Goal: Book appointment/travel/reservation

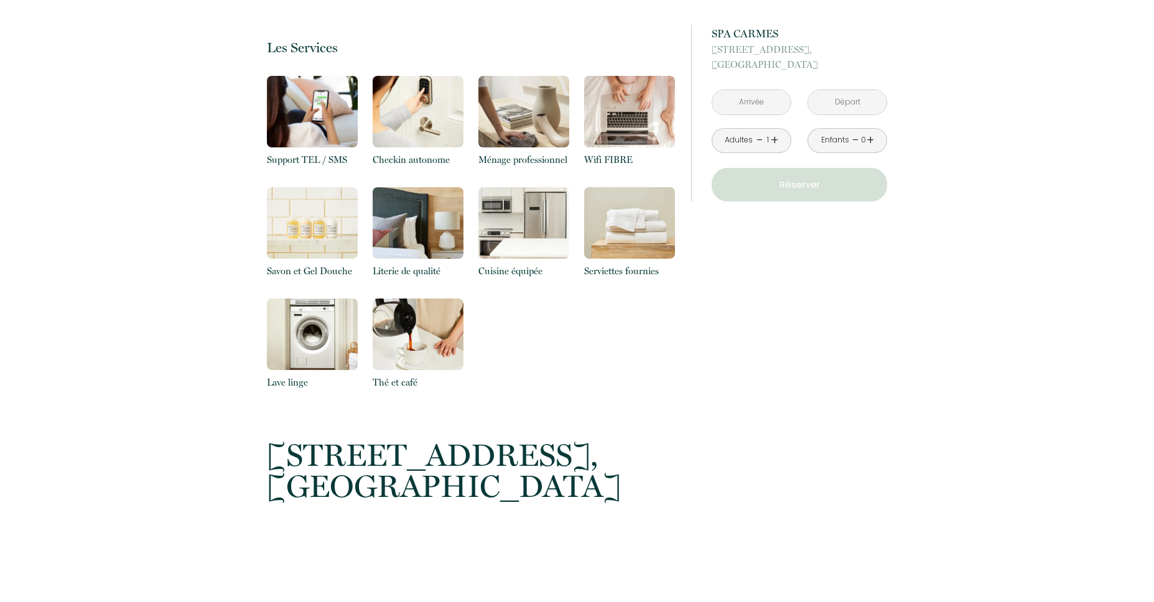
scroll to position [920, 0]
click at [746, 96] on input "text" at bounding box center [752, 102] width 78 height 24
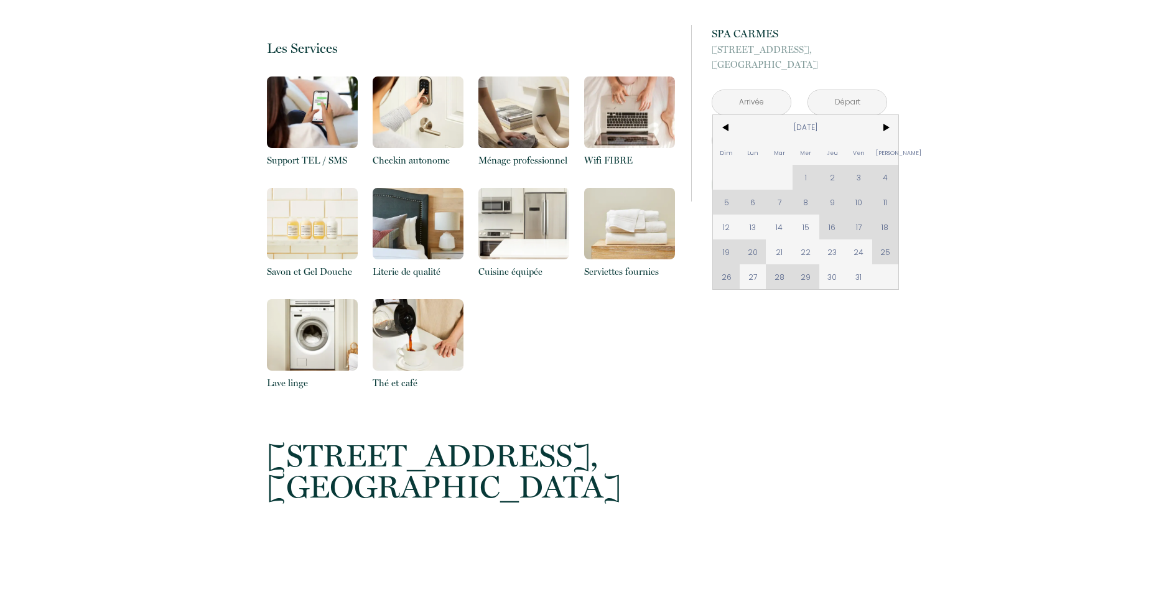
click at [883, 233] on div "Dim Lun Mar Mer Jeu Ven Sam 1 2 3 4 5 6 7 8 9 10 11 12 13 14 15 16 17 18 19 20 …" at bounding box center [805, 202] width 185 height 174
click at [886, 228] on div "Dim Lun Mar Mer Jeu Ven Sam 1 2 3 4 5 6 7 8 9 10 11 12 13 14 15 16 17 18 19 20 …" at bounding box center [805, 202] width 185 height 174
drag, startPoint x: 881, startPoint y: 227, endPoint x: 835, endPoint y: 228, distance: 46.1
click at [861, 227] on div "Dim Lun Mar Mer Jeu Ven Sam 1 2 3 4 5 6 7 8 9 10 11 12 13 14 15 16 17 18 19 20 …" at bounding box center [805, 202] width 185 height 174
drag, startPoint x: 833, startPoint y: 230, endPoint x: 817, endPoint y: 236, distance: 16.8
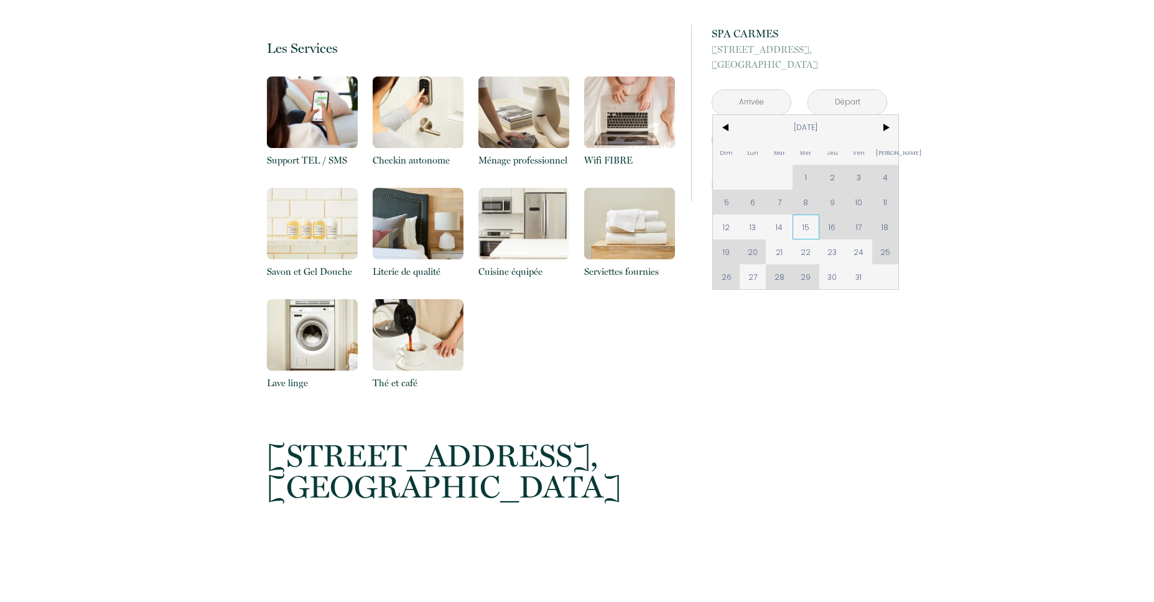
click at [831, 230] on div "Dim Lun Mar Mer Jeu Ven Sam 1 2 3 4 5 6 7 8 9 10 11 12 13 14 15 16 17 18 19 20 …" at bounding box center [805, 202] width 185 height 174
click at [808, 240] on span "22" at bounding box center [806, 252] width 27 height 25
click at [824, 245] on div "à partir de 150 € SPA CARMES [STREET_ADDRESS] < [DATE] > Dim Lun Mar Mer Jeu Ve…" at bounding box center [789, 358] width 212 height 2071
type input "[DATE]"
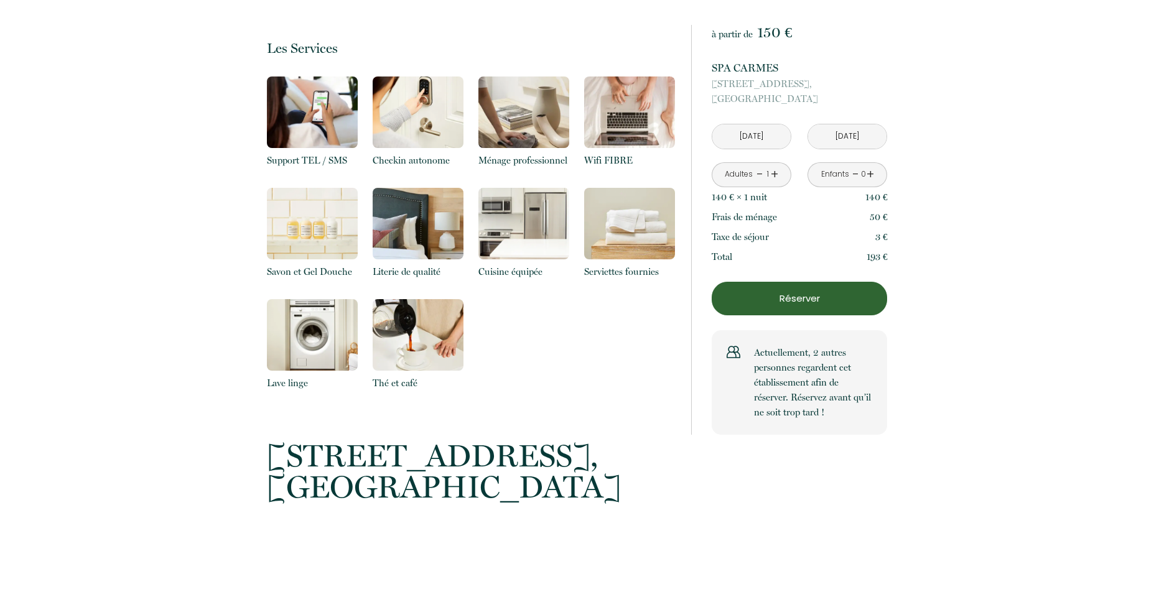
click at [859, 249] on div "à partir de 150 € SPA CARMES [STREET_ADDRESS][GEOGRAPHIC_DATA][DATE] < [DATE] >…" at bounding box center [789, 358] width 212 height 2071
click at [756, 98] on p "[STREET_ADDRESS]" at bounding box center [800, 92] width 176 height 30
click at [774, 134] on input "[DATE]" at bounding box center [752, 136] width 78 height 24
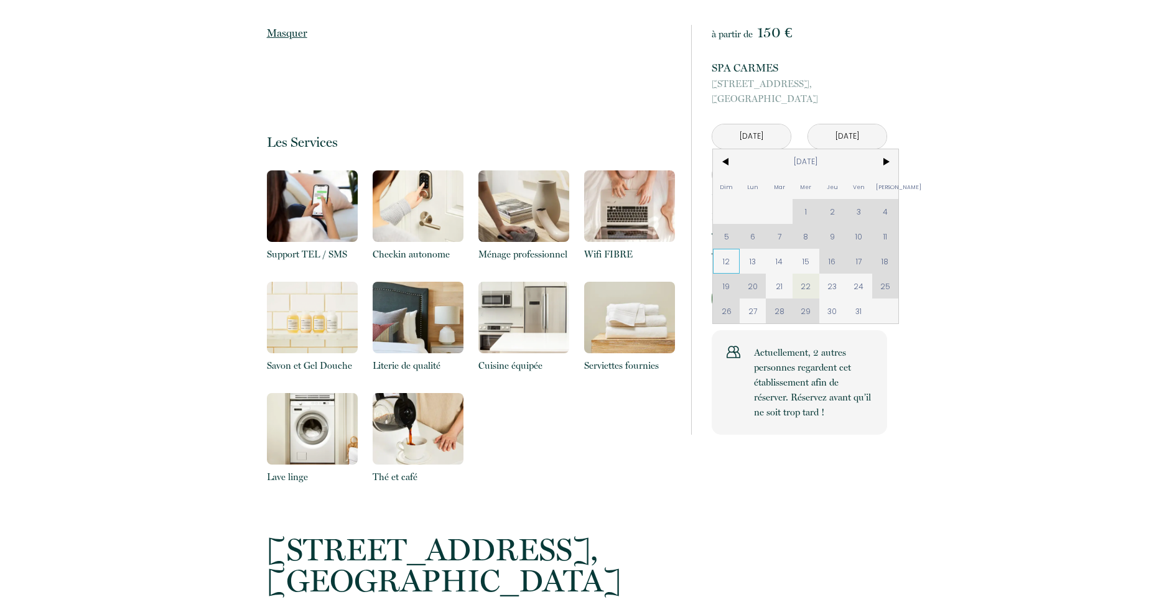
click at [721, 260] on span "12" at bounding box center [726, 261] width 27 height 25
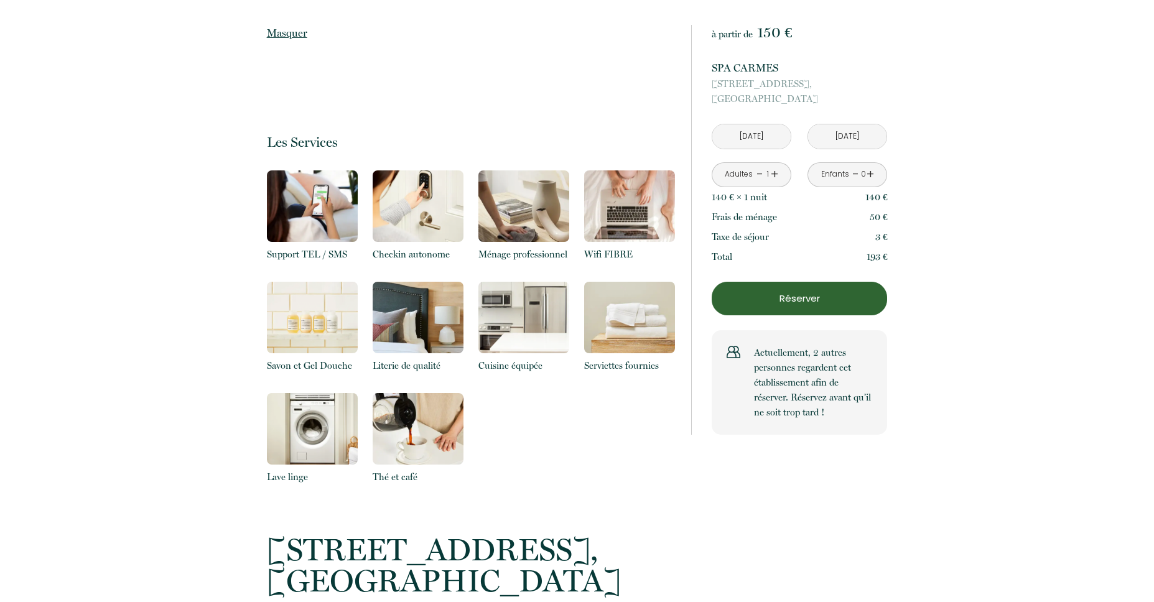
type input "[DATE]"
click at [852, 124] on input "[DATE]" at bounding box center [847, 136] width 78 height 24
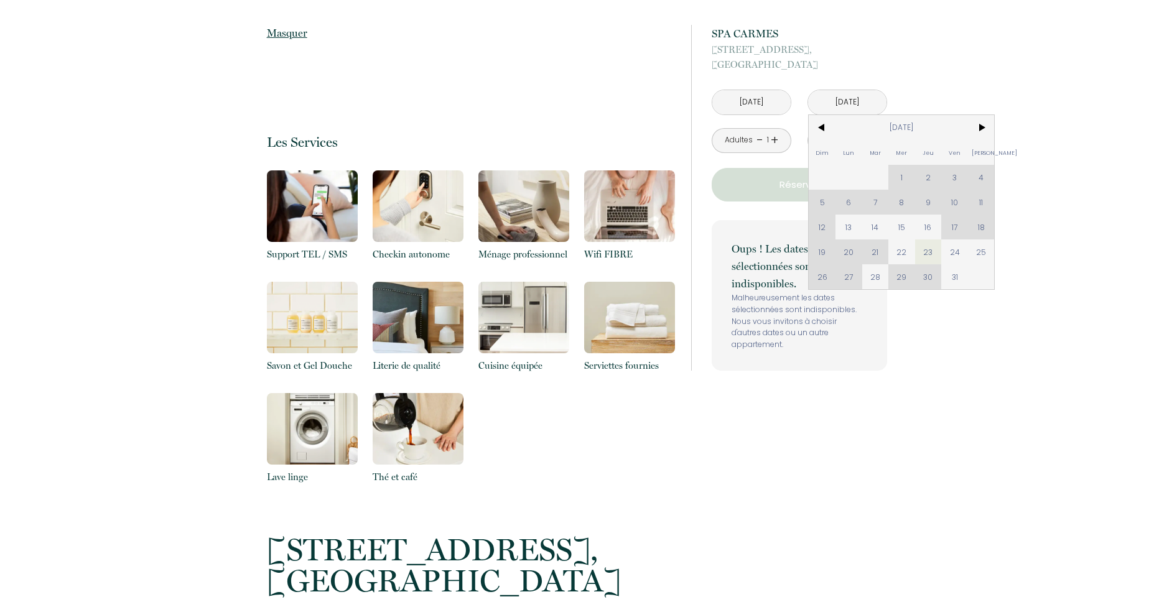
click at [820, 222] on div "Dim Lun Mar Mer Jeu Ven Sam 1 2 3 4 5 6 7 8 9 10 11 12 13 14 15 16 17 18 19 20 …" at bounding box center [901, 202] width 185 height 174
click at [842, 224] on span "13" at bounding box center [849, 227] width 27 height 25
type input "[DATE]"
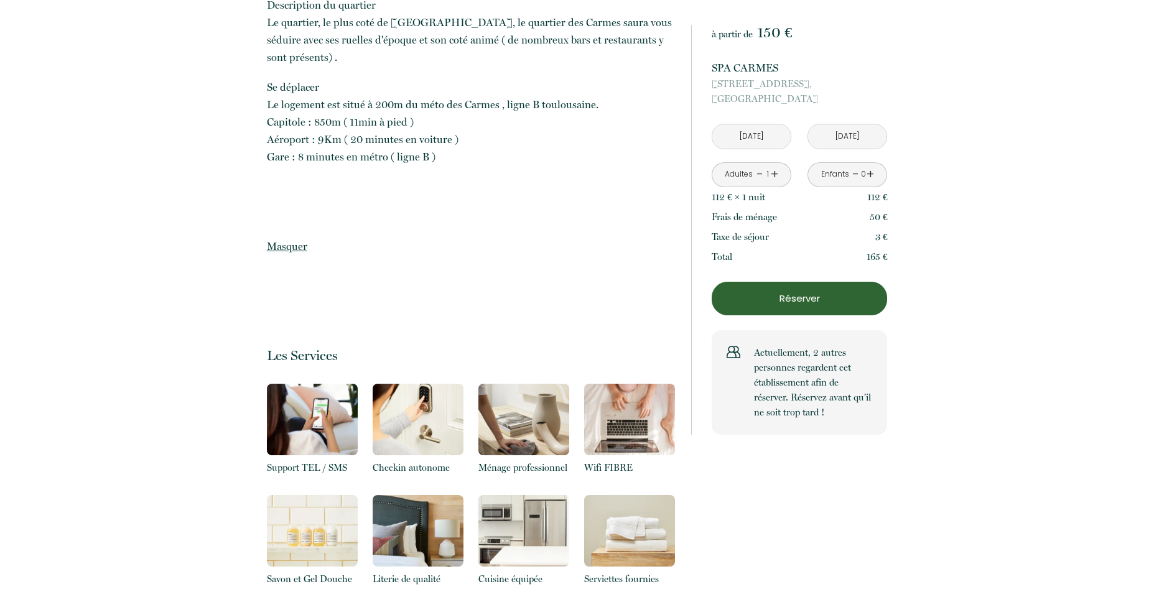
scroll to position [0, 0]
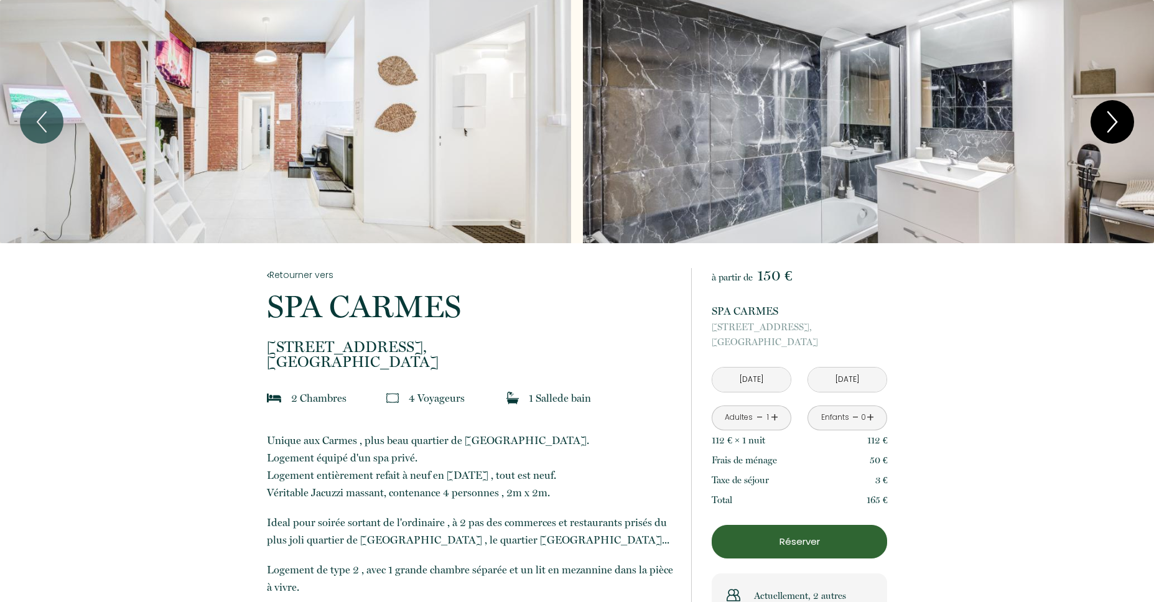
click at [1115, 119] on icon "Next" at bounding box center [1112, 122] width 9 height 20
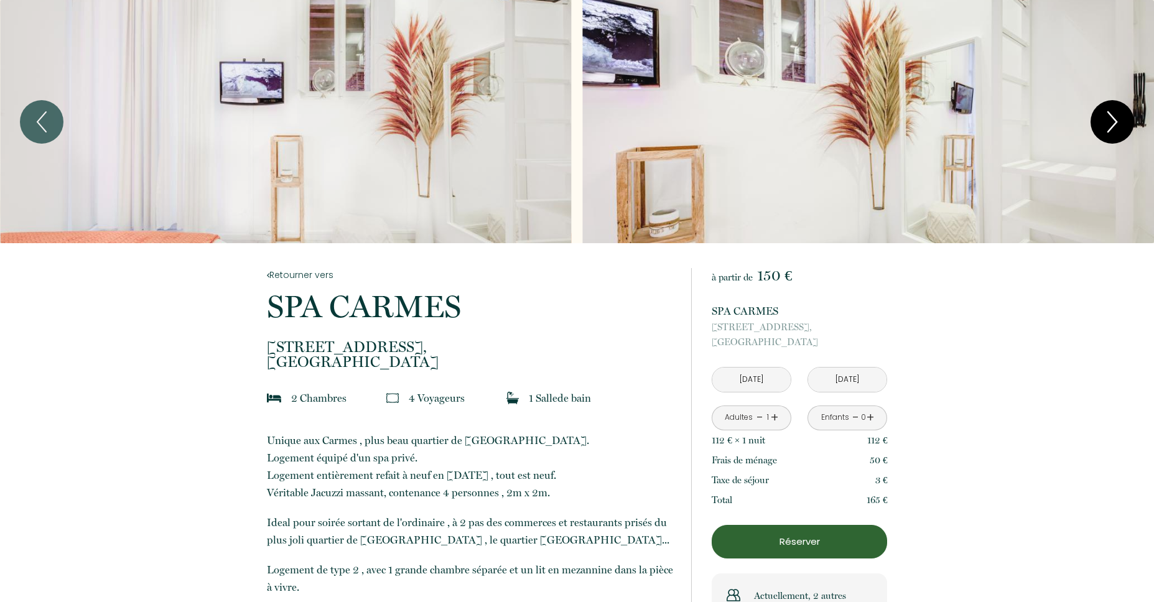
click at [1113, 119] on icon "Next" at bounding box center [1113, 121] width 26 height 37
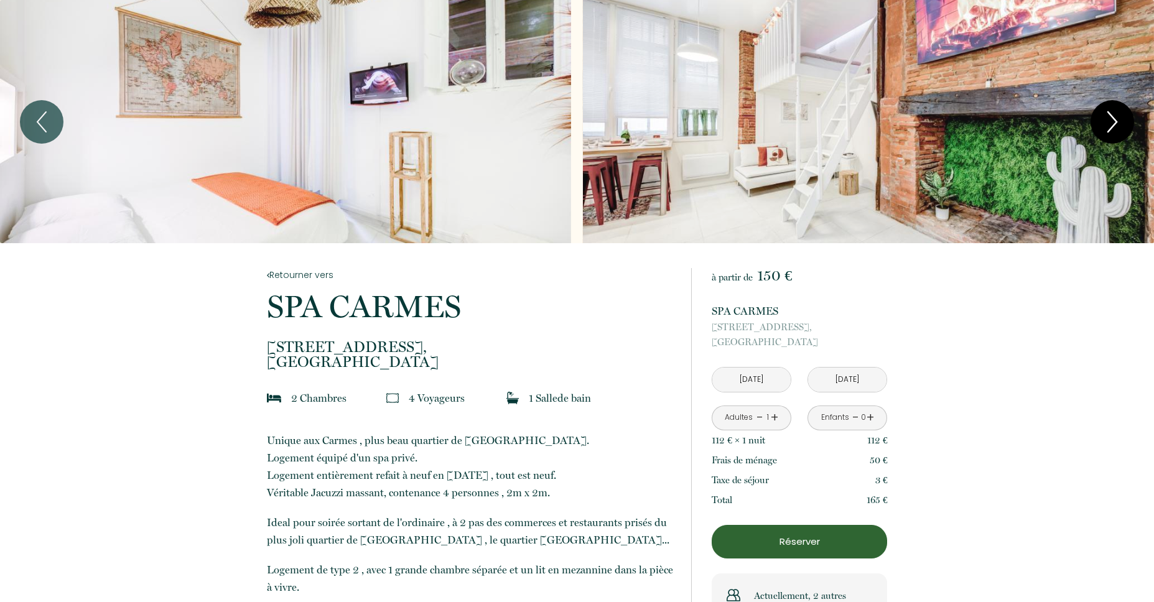
click at [1113, 119] on icon "Next" at bounding box center [1113, 121] width 26 height 37
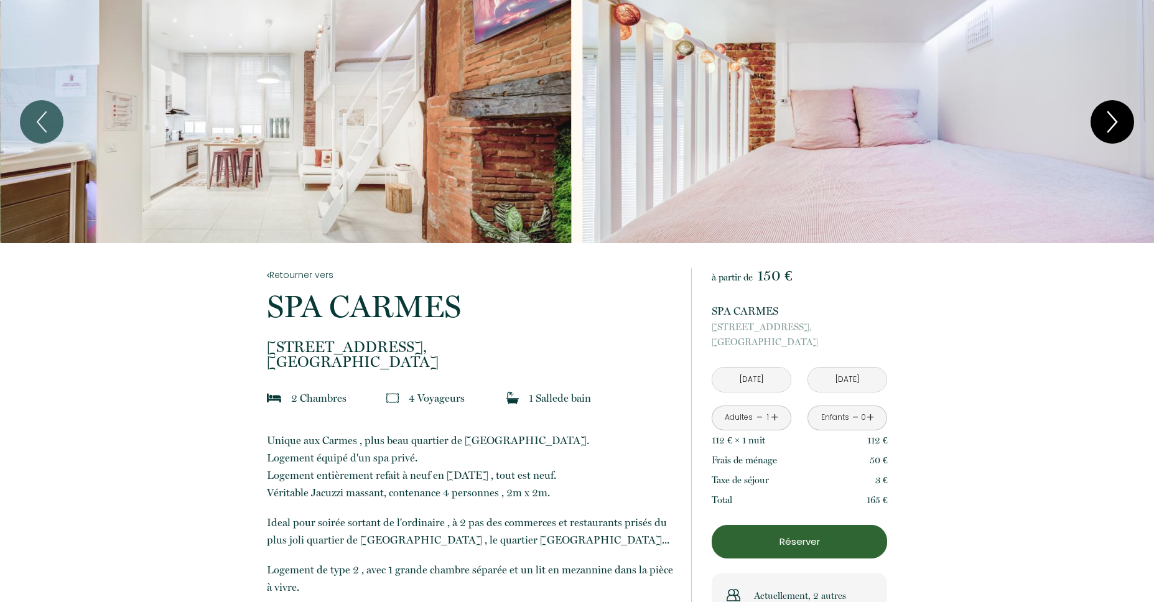
click at [1113, 119] on icon "Next" at bounding box center [1113, 121] width 26 height 37
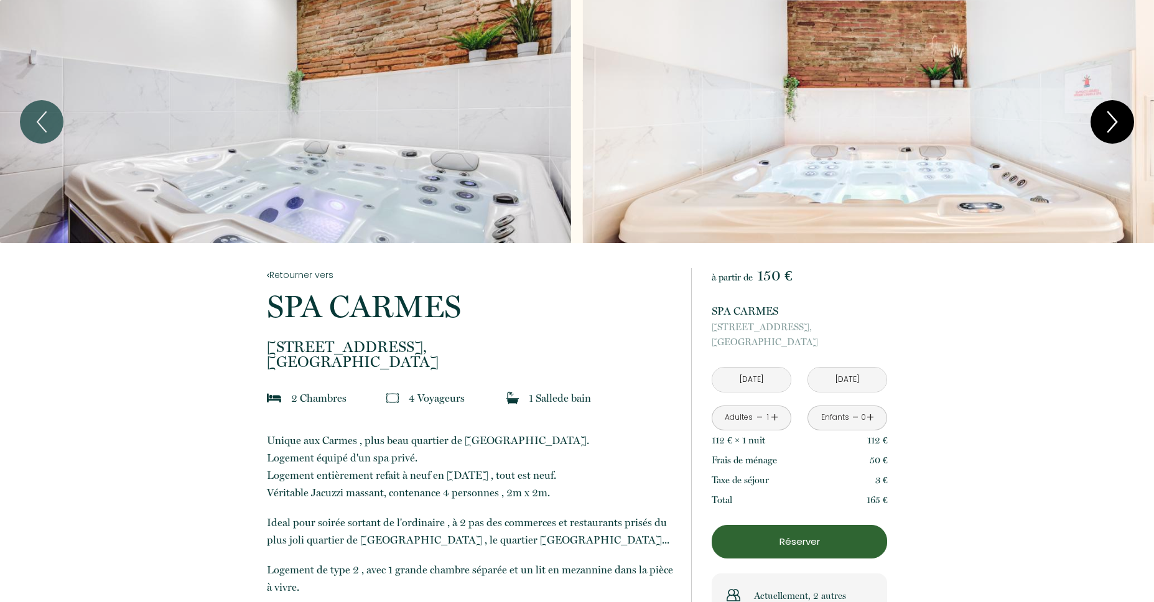
click at [1113, 119] on icon "Next" at bounding box center [1113, 121] width 26 height 37
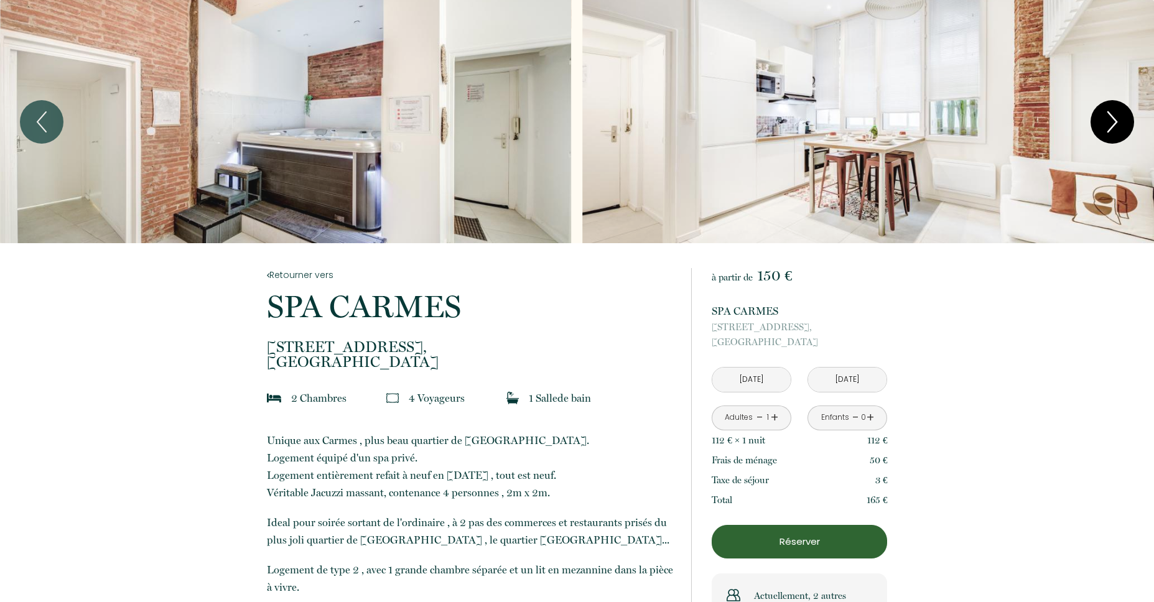
click at [1113, 119] on icon "Next" at bounding box center [1113, 121] width 26 height 37
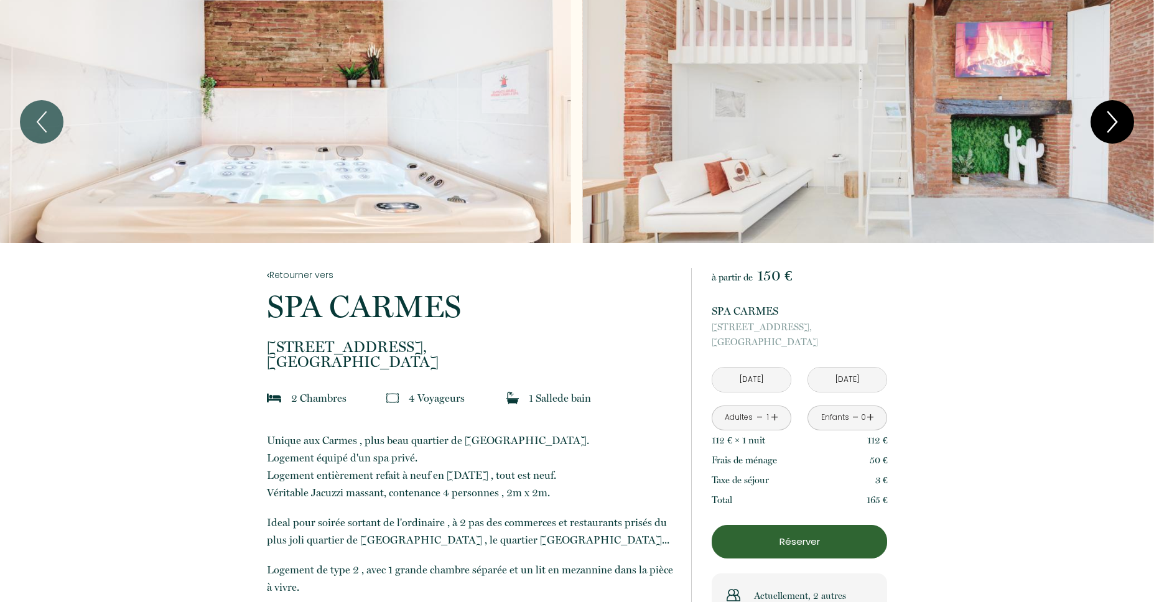
click at [1113, 119] on icon "Next" at bounding box center [1113, 121] width 26 height 37
